Goal: Task Accomplishment & Management: Manage account settings

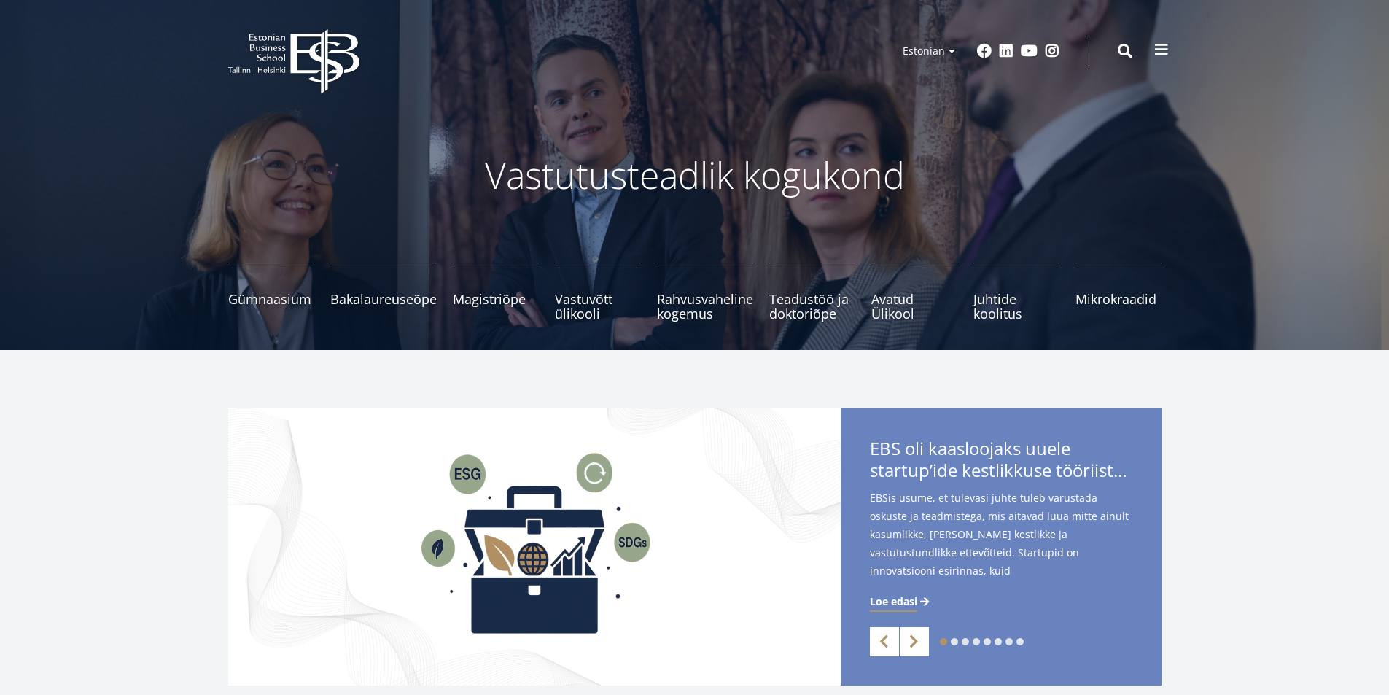
click at [1163, 52] on span at bounding box center [1161, 49] width 15 height 15
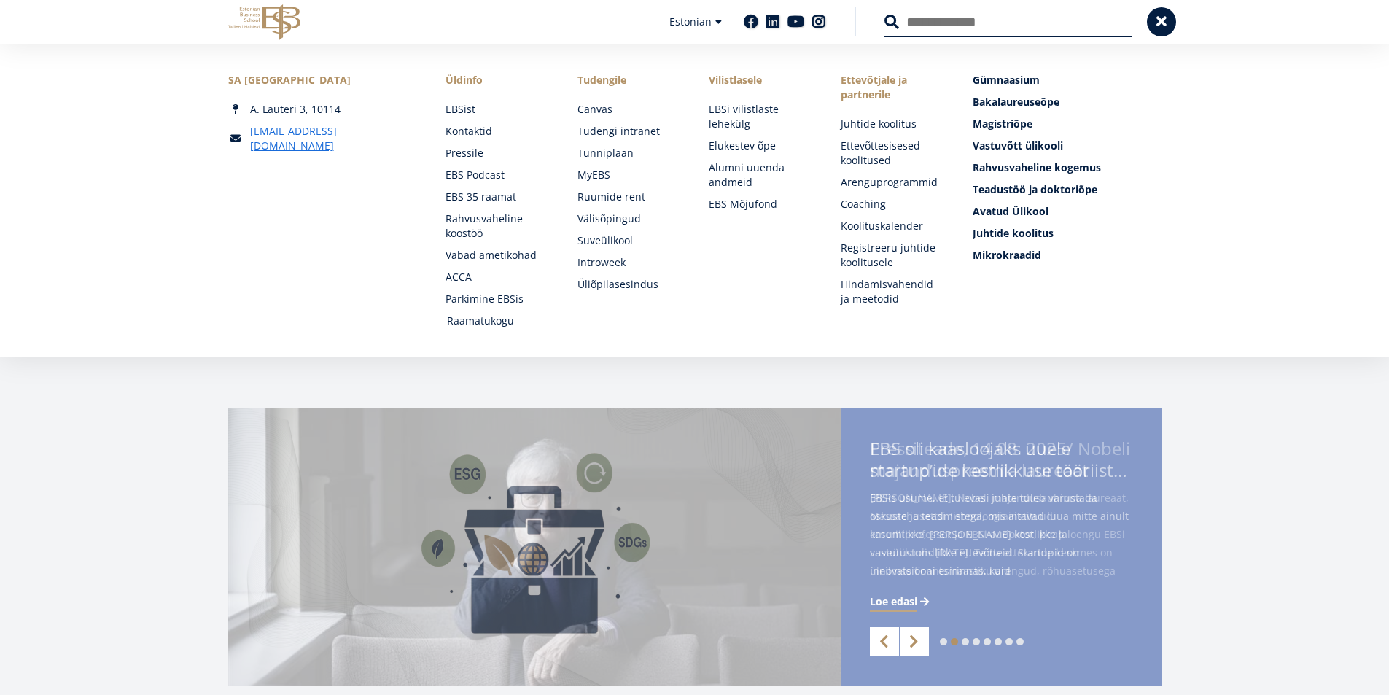
click at [464, 321] on link "Raamatukogu" at bounding box center [498, 320] width 103 height 15
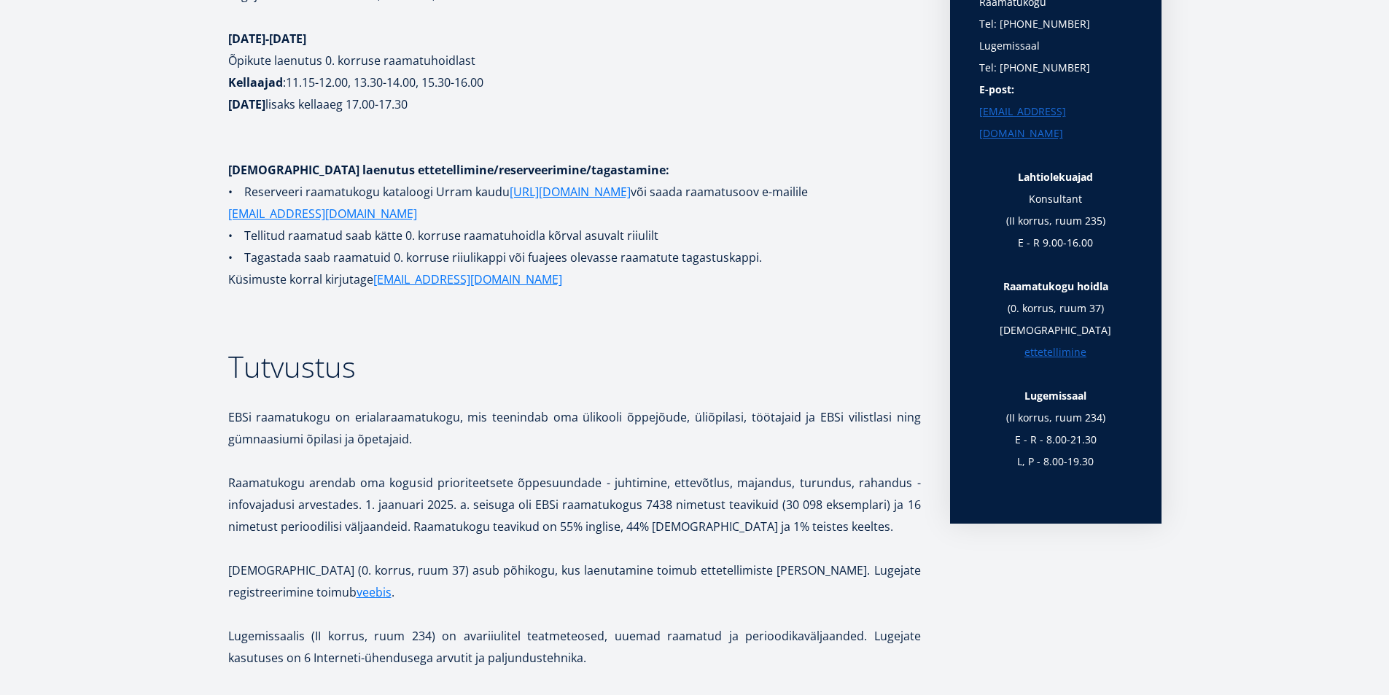
scroll to position [656, 0]
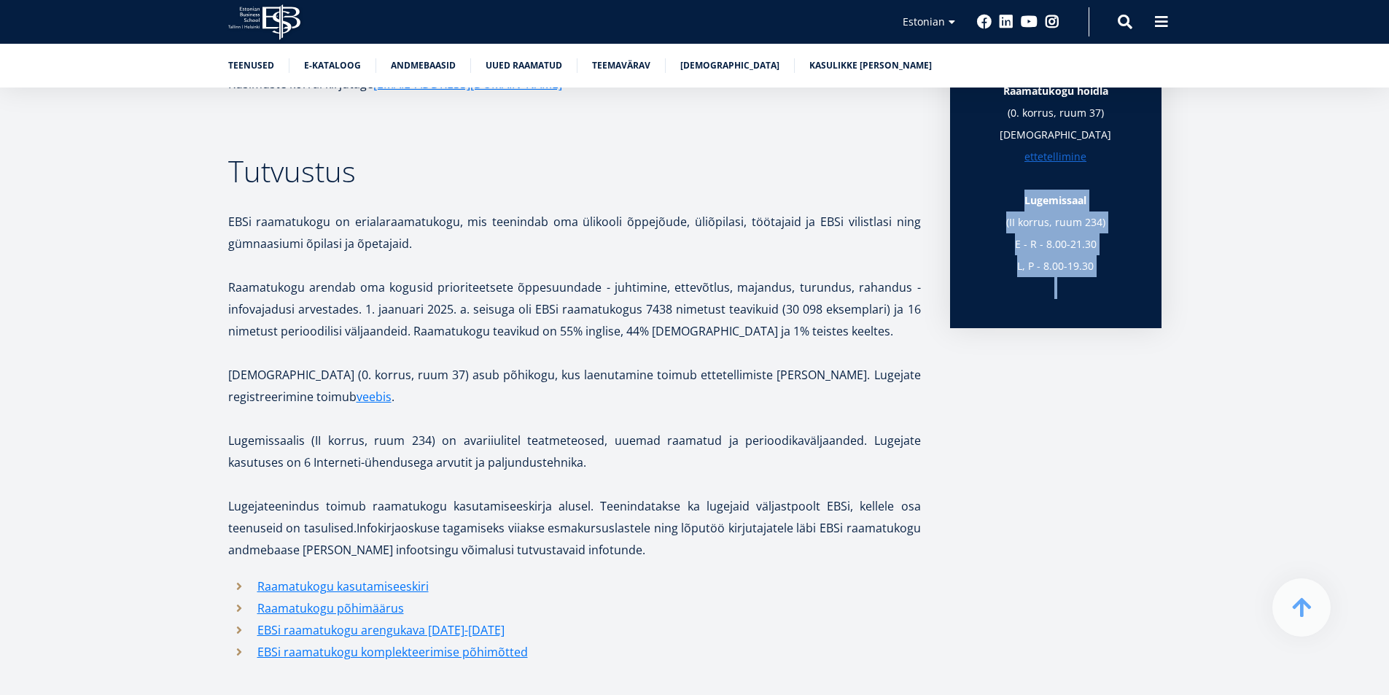
drag, startPoint x: 1388, startPoint y: 107, endPoint x: 1382, endPoint y: 490, distance: 382.8
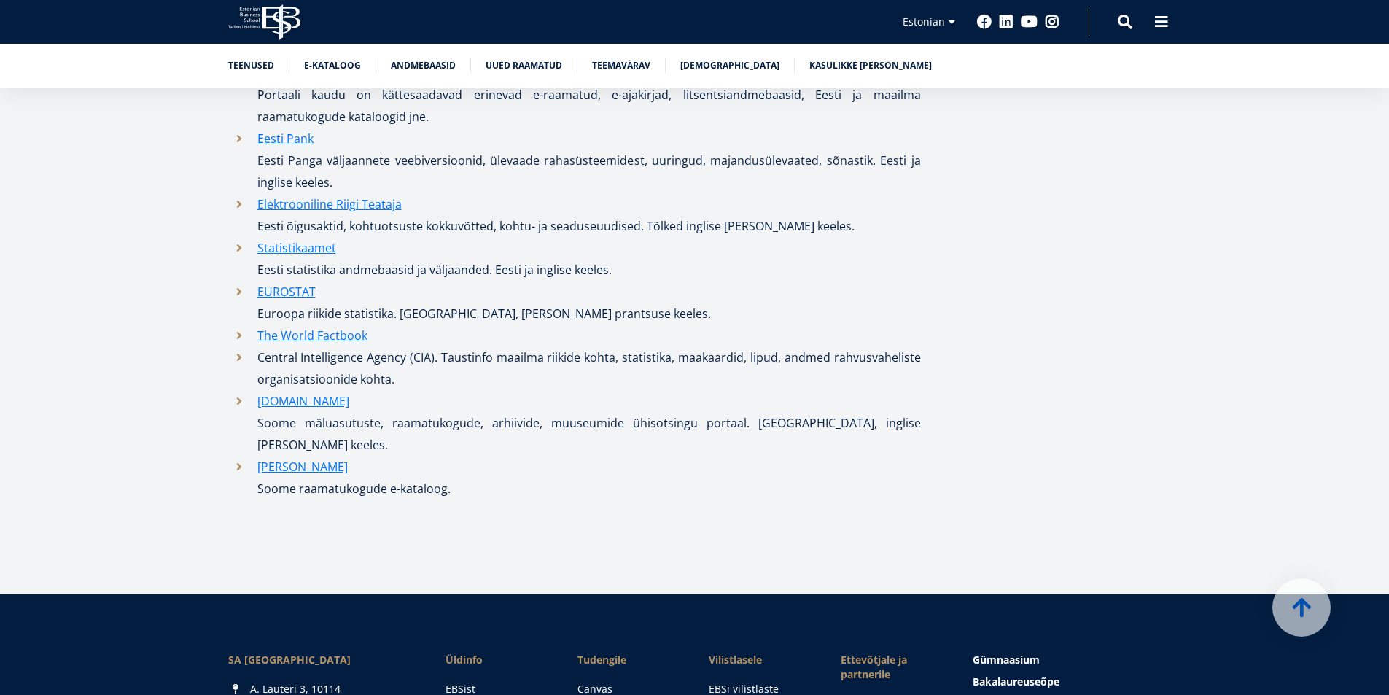
scroll to position [7692, 0]
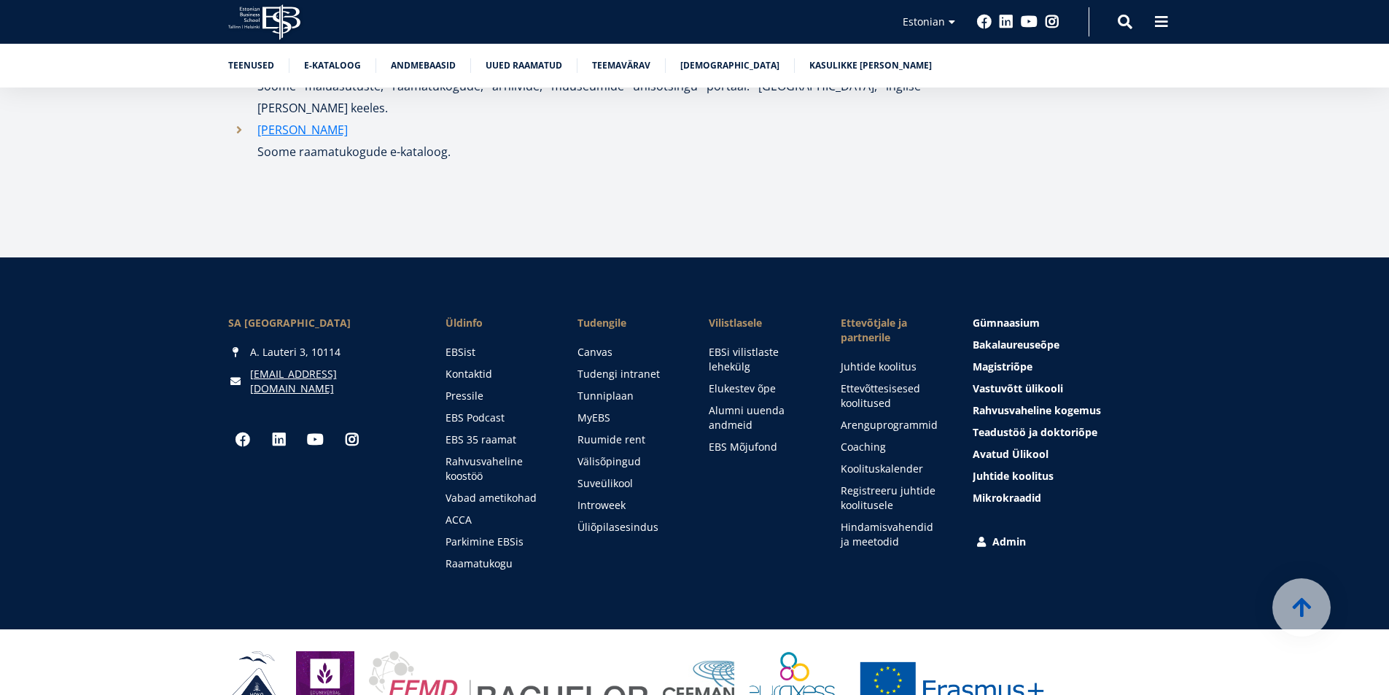
click at [1016, 534] on link "Admin" at bounding box center [1068, 541] width 188 height 15
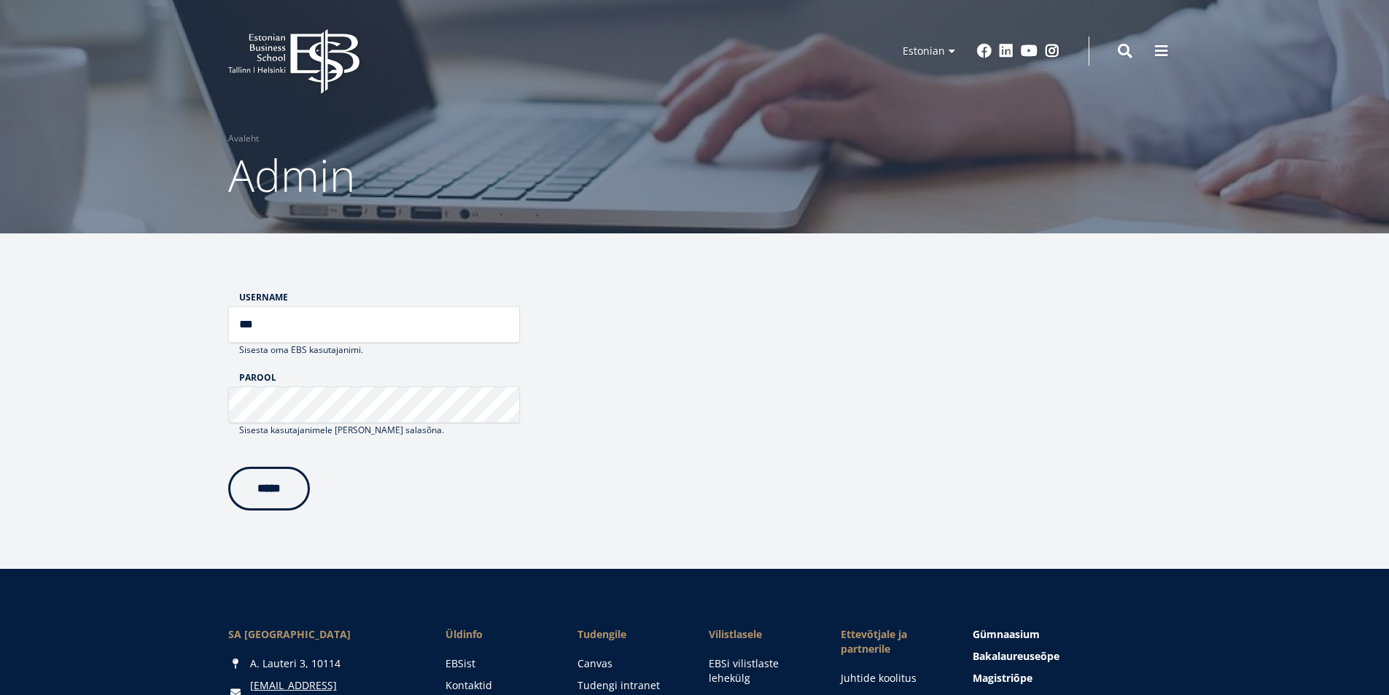
type input "***"
click at [286, 479] on input "*****" at bounding box center [269, 486] width 82 height 44
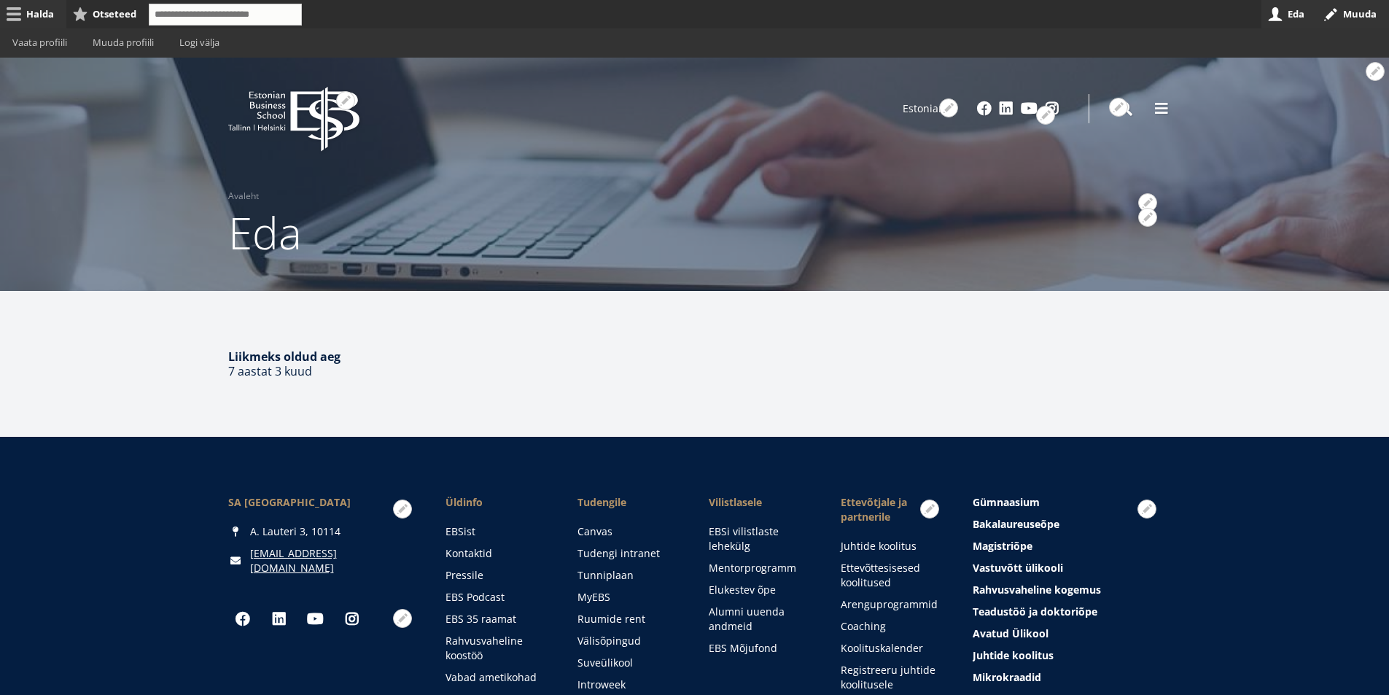
click at [42, 6] on link "Halda" at bounding box center [33, 14] width 66 height 28
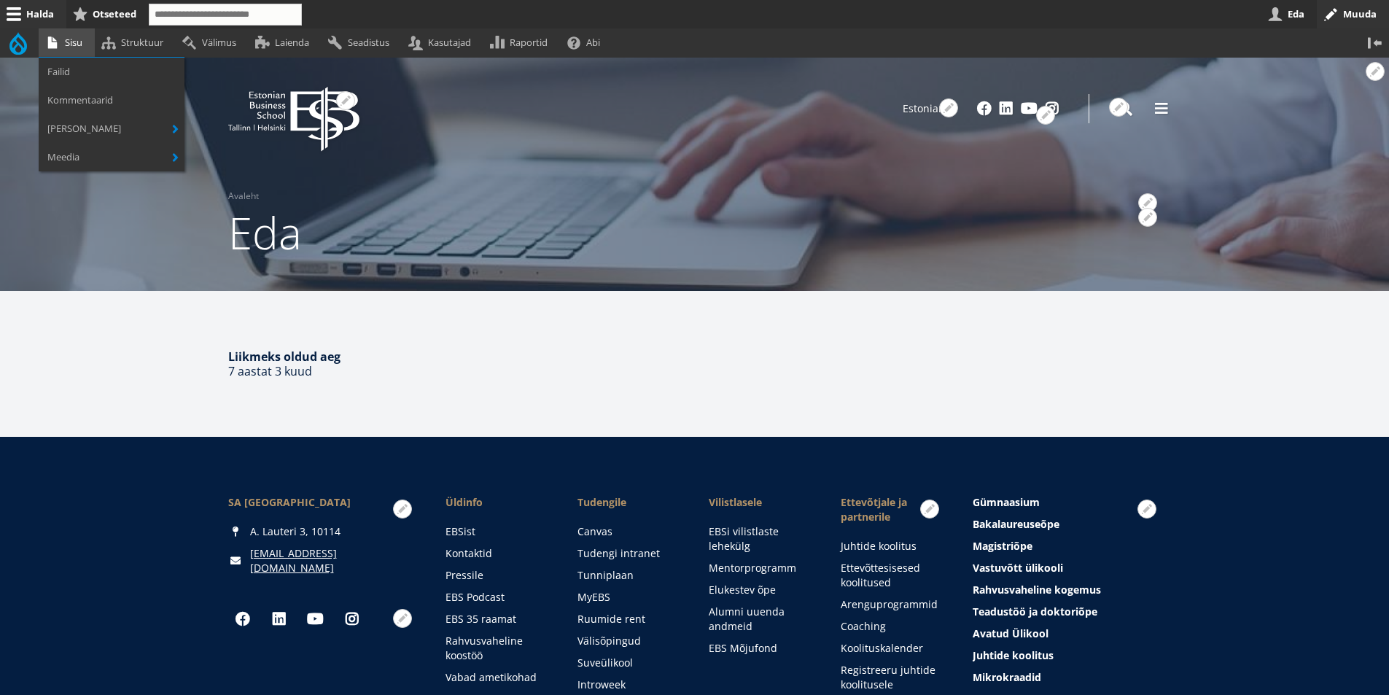
click at [67, 39] on link "Sisu" at bounding box center [67, 42] width 56 height 28
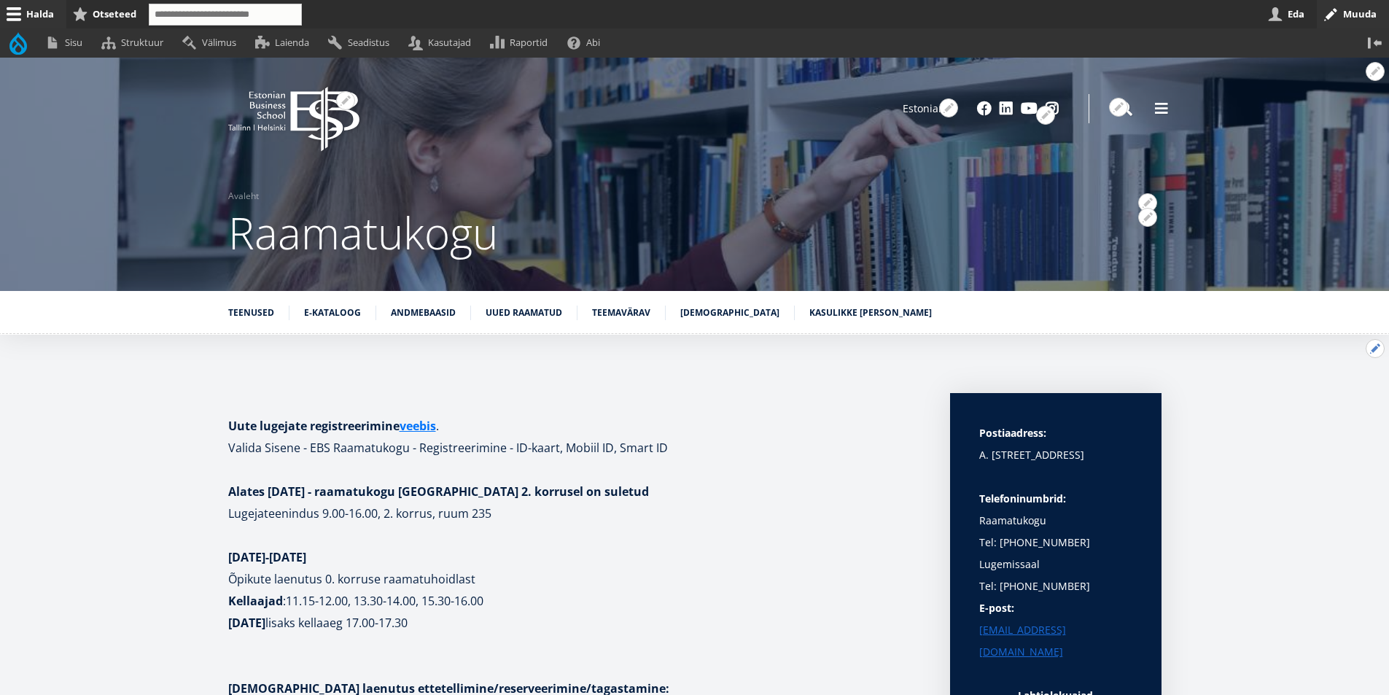
click at [1376, 342] on button "Avatud Teenused seaded" at bounding box center [1374, 348] width 19 height 19
click at [1335, 389] on link "Muuda" at bounding box center [1350, 388] width 66 height 15
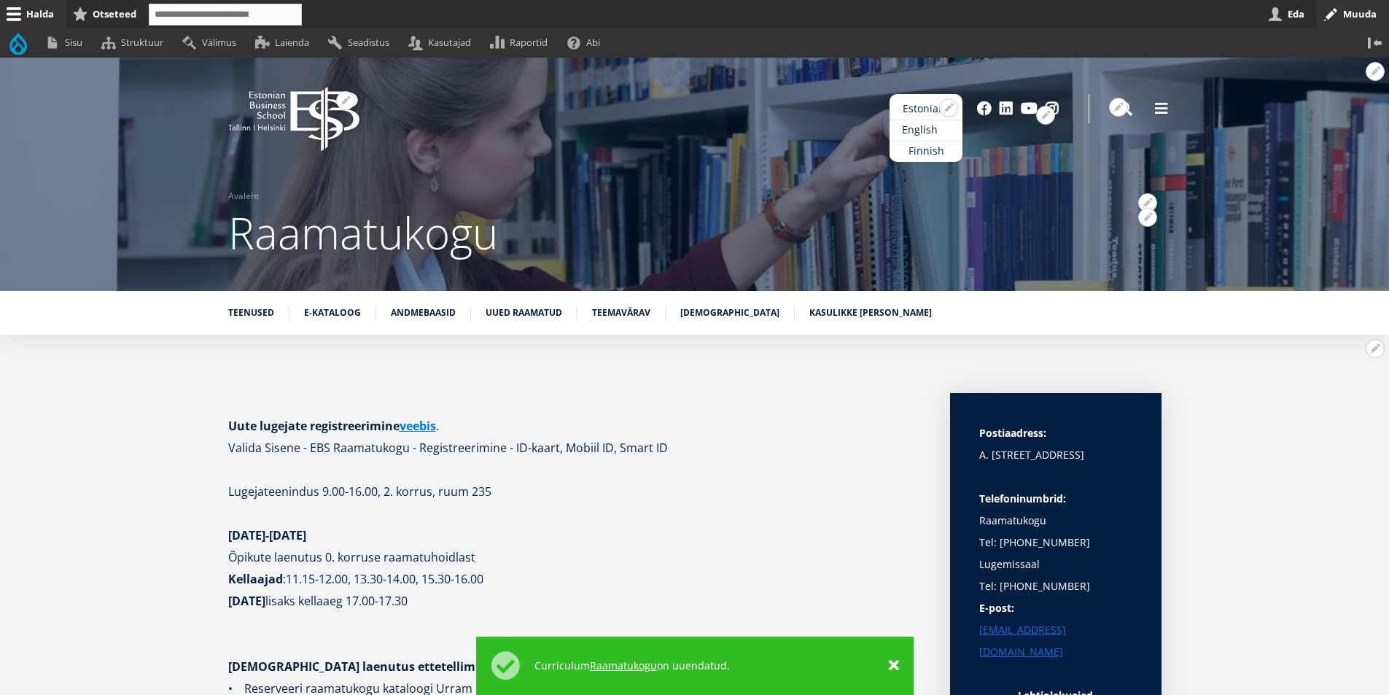
click at [928, 130] on link "English" at bounding box center [925, 130] width 73 height 21
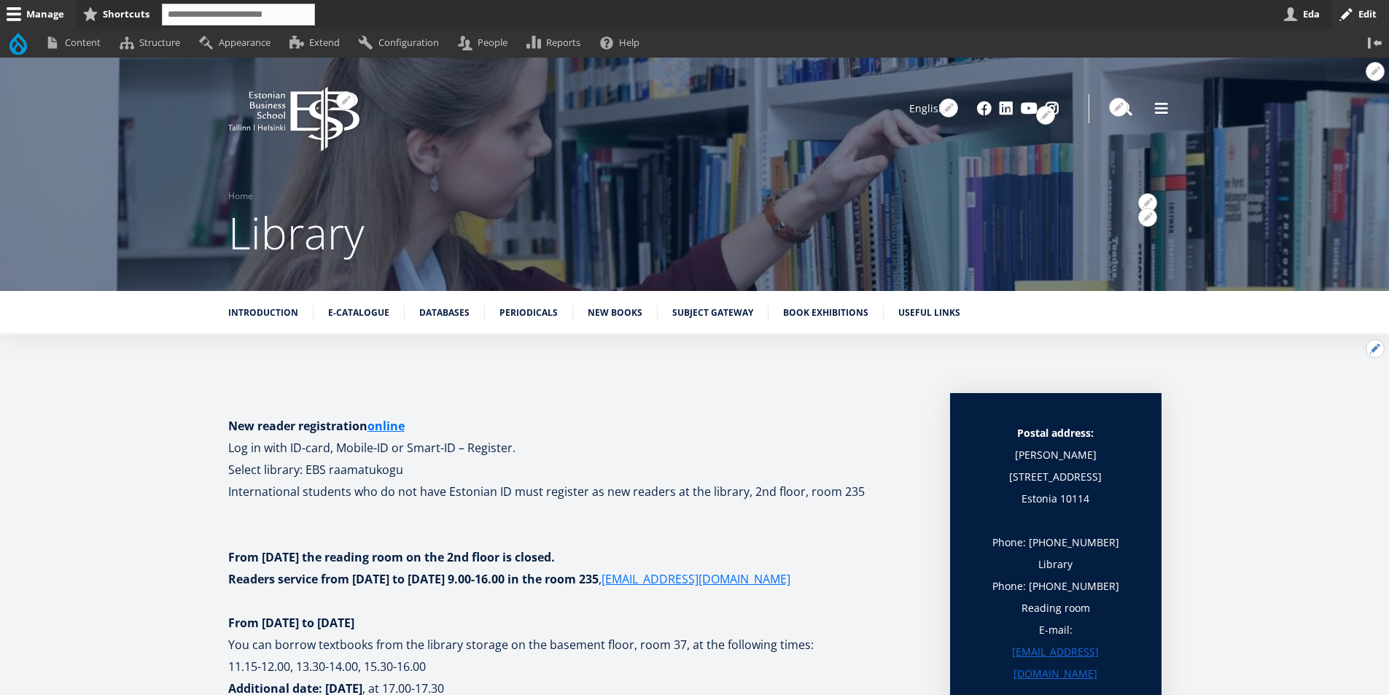
click at [1372, 349] on button "Open Introduction configuration options" at bounding box center [1374, 348] width 19 height 19
click at [1316, 383] on link "Edit" at bounding box center [1345, 388] width 78 height 15
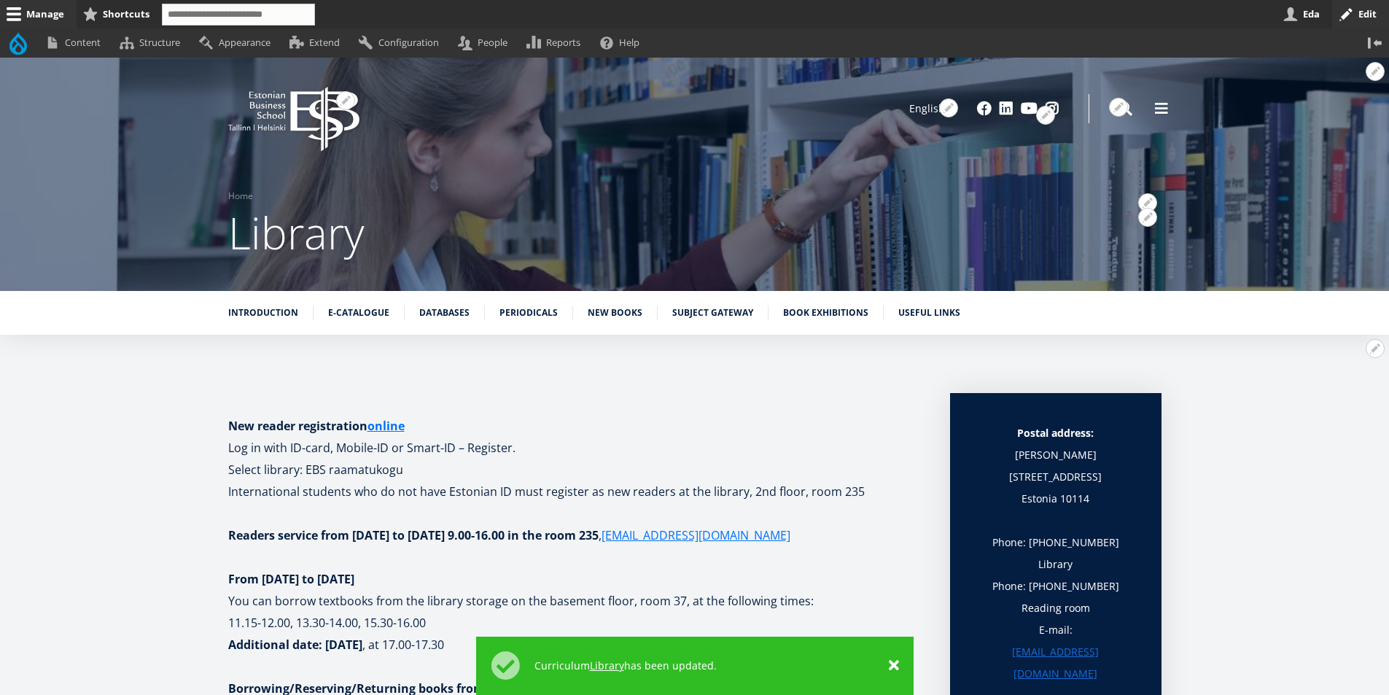
click at [885, 567] on p at bounding box center [574, 557] width 693 height 22
click at [1302, 15] on link "Eda" at bounding box center [1304, 14] width 55 height 28
click at [193, 39] on link "Log out" at bounding box center [178, 42] width 59 height 28
